Goal: Information Seeking & Learning: Learn about a topic

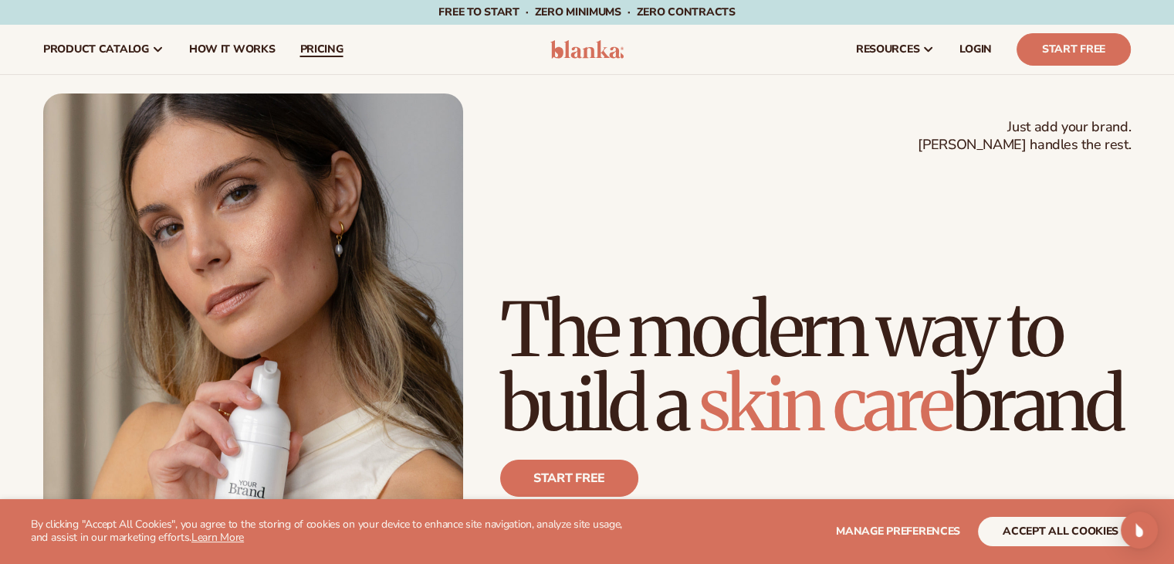
click at [321, 46] on span "pricing" at bounding box center [321, 49] width 43 height 12
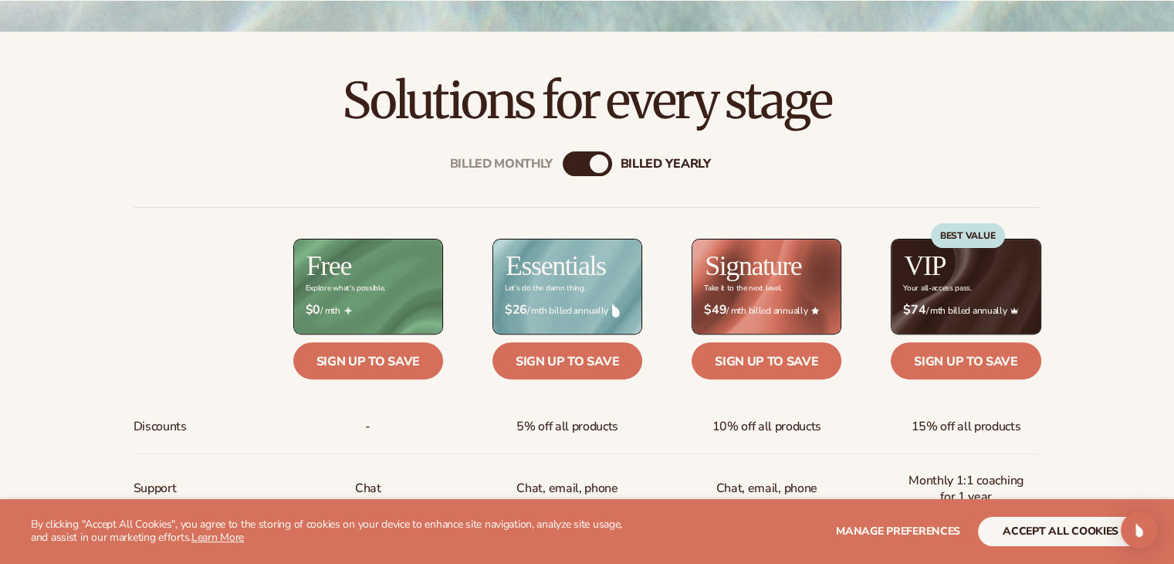
scroll to position [540, 0]
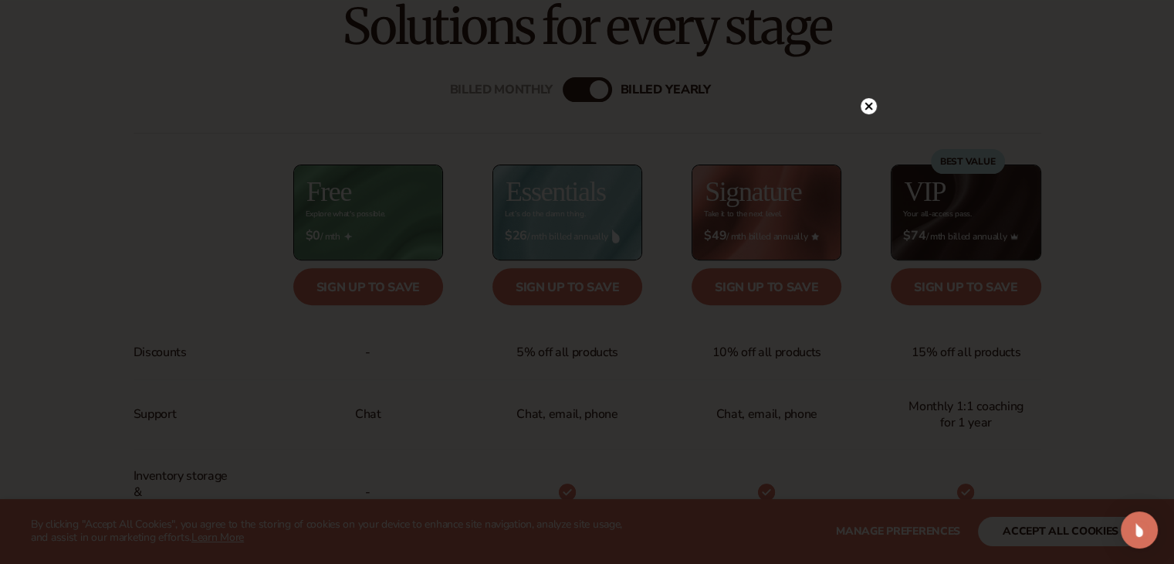
click at [868, 106] on icon at bounding box center [869, 106] width 8 height 8
